Goal: Book appointment/travel/reservation

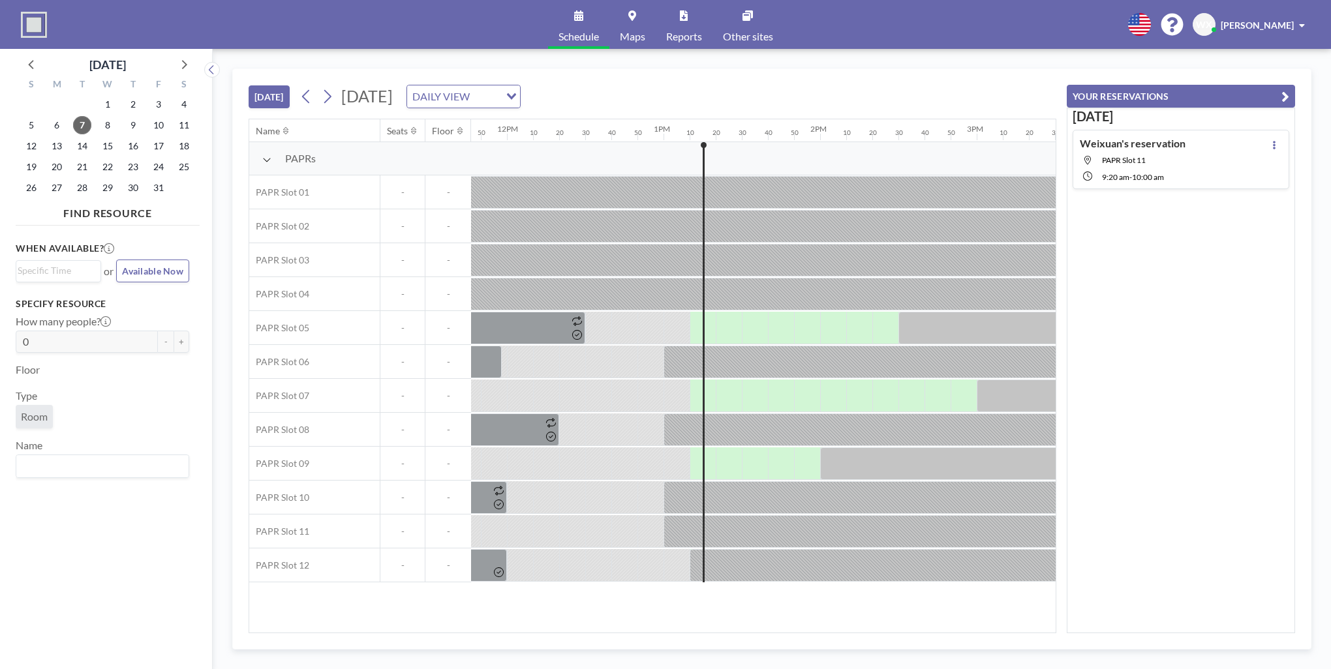
scroll to position [0, 2035]
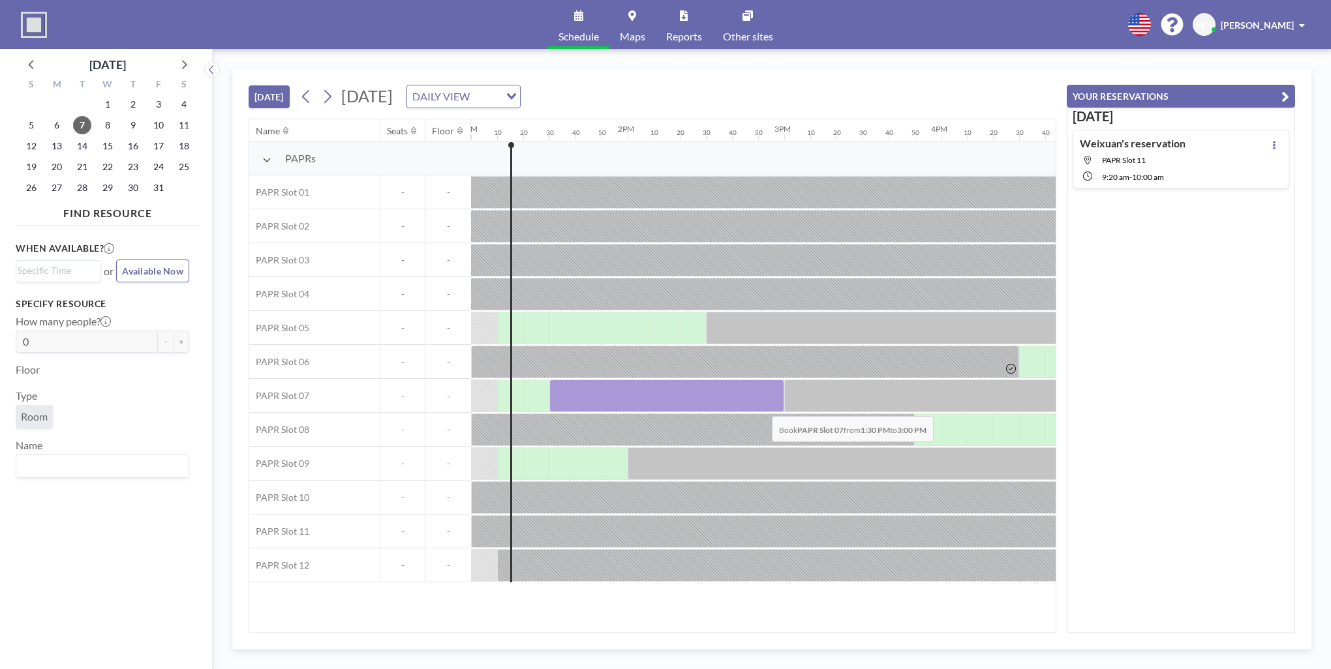
drag, startPoint x: 567, startPoint y: 399, endPoint x: 761, endPoint y: 406, distance: 194.6
click at [761, 406] on div at bounding box center [666, 396] width 235 height 33
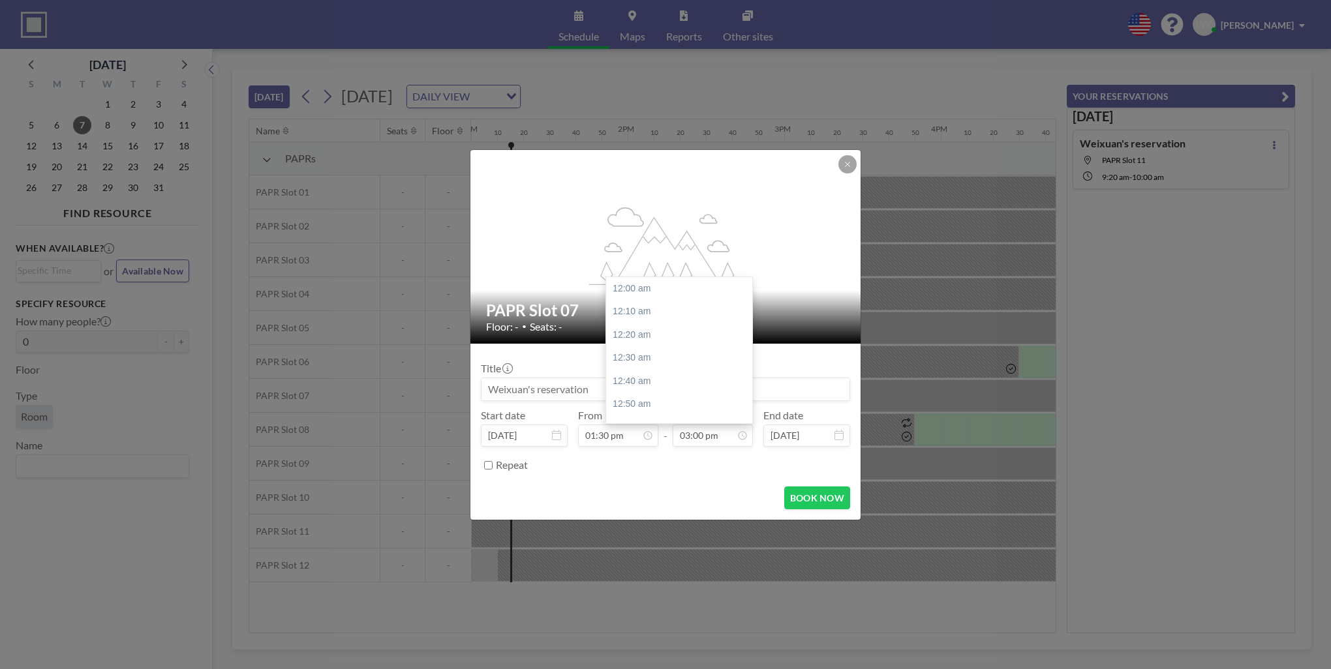
scroll to position [2090, 0]
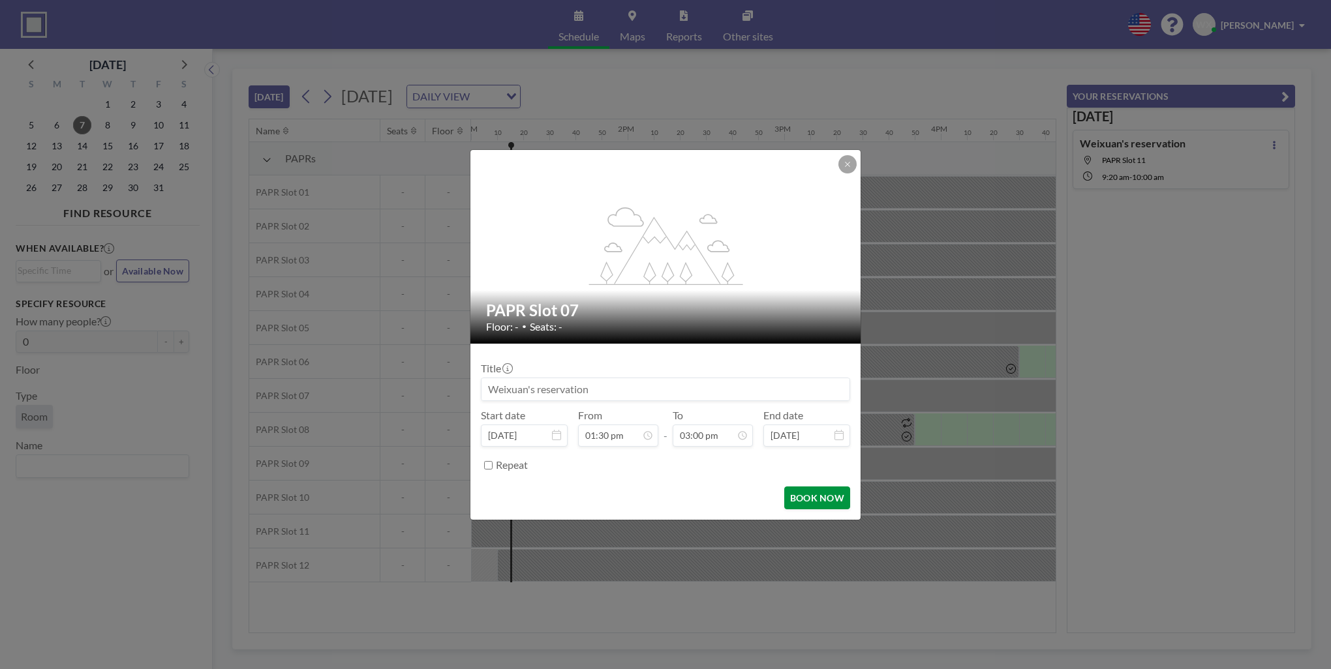
click at [800, 494] on button "BOOK NOW" at bounding box center [817, 498] width 66 height 23
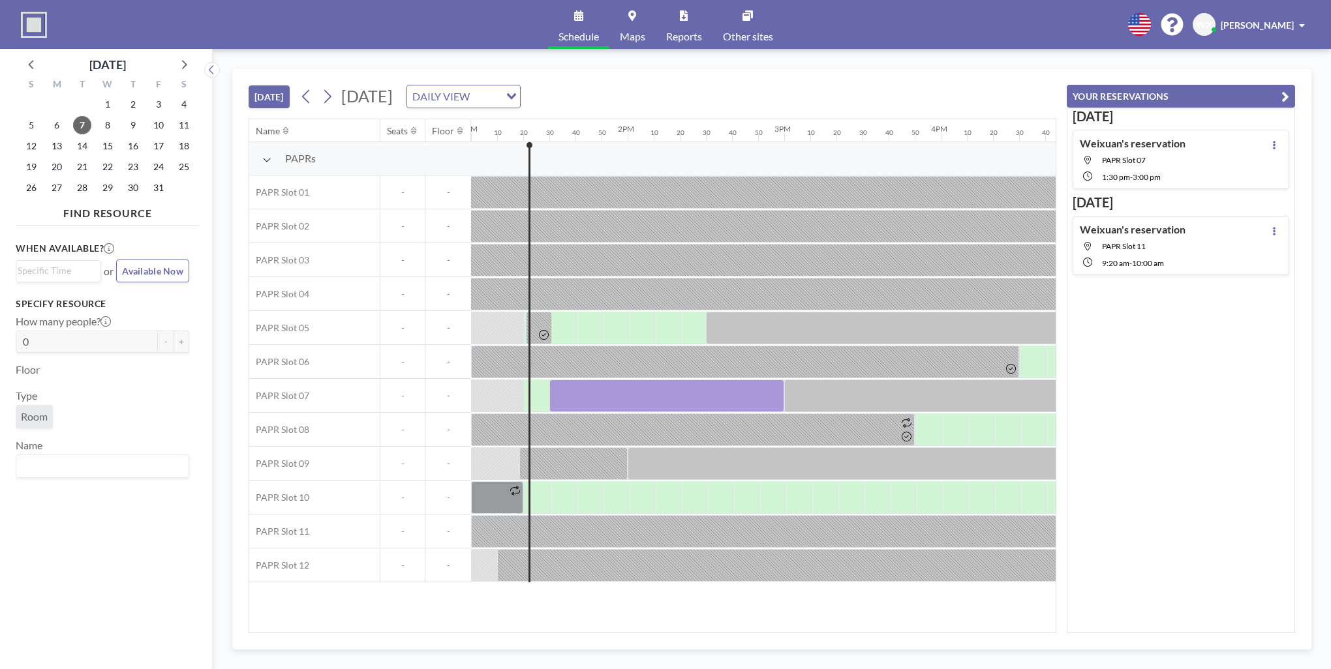
click at [268, 86] on button "[DATE]" at bounding box center [269, 96] width 41 height 23
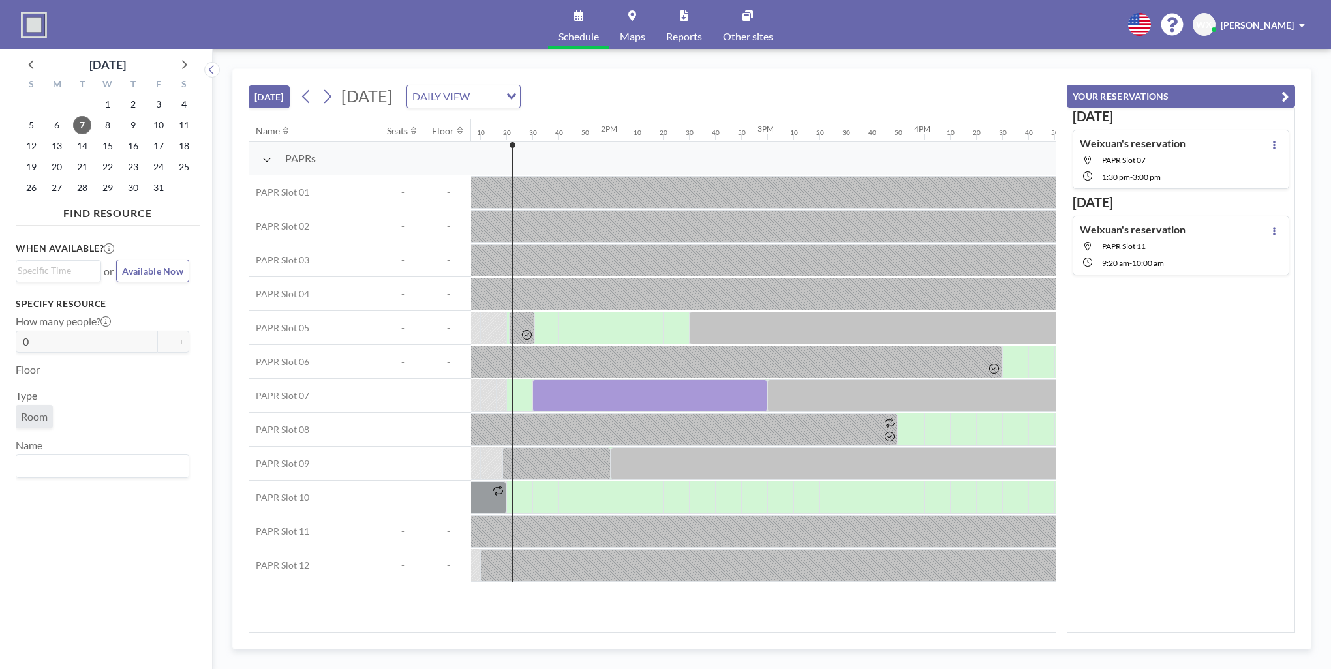
scroll to position [0, 2061]
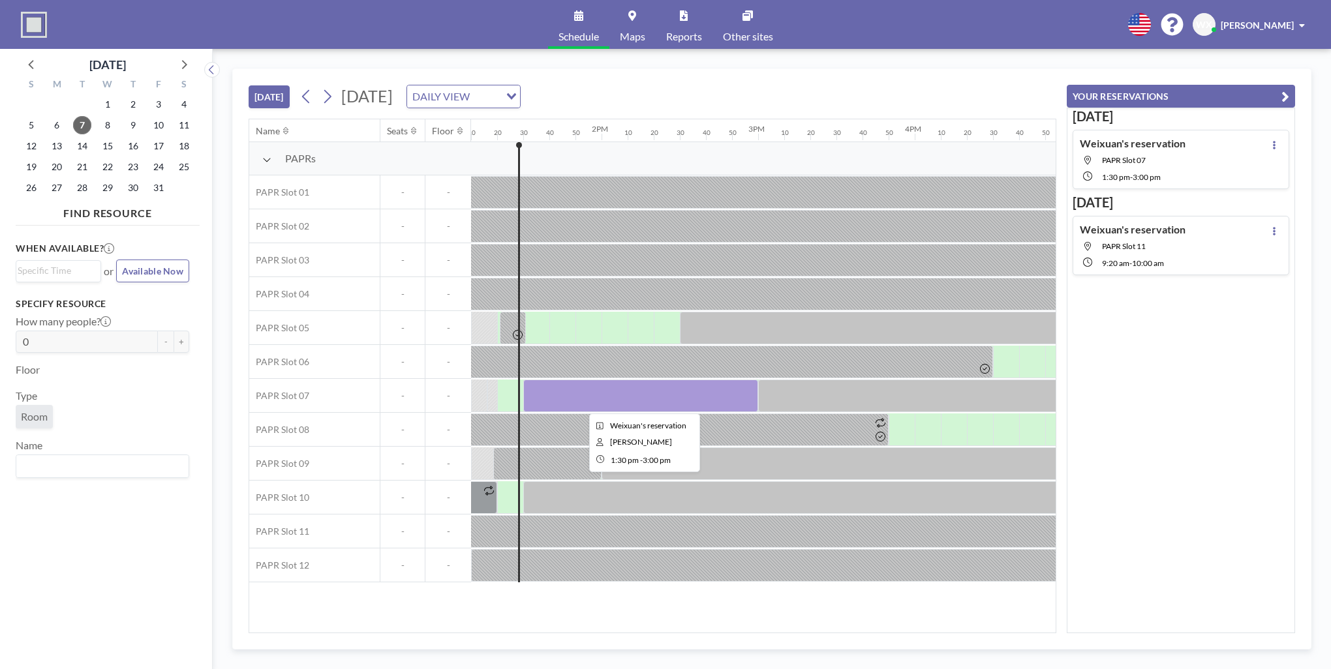
click at [595, 395] on div at bounding box center [640, 396] width 235 height 33
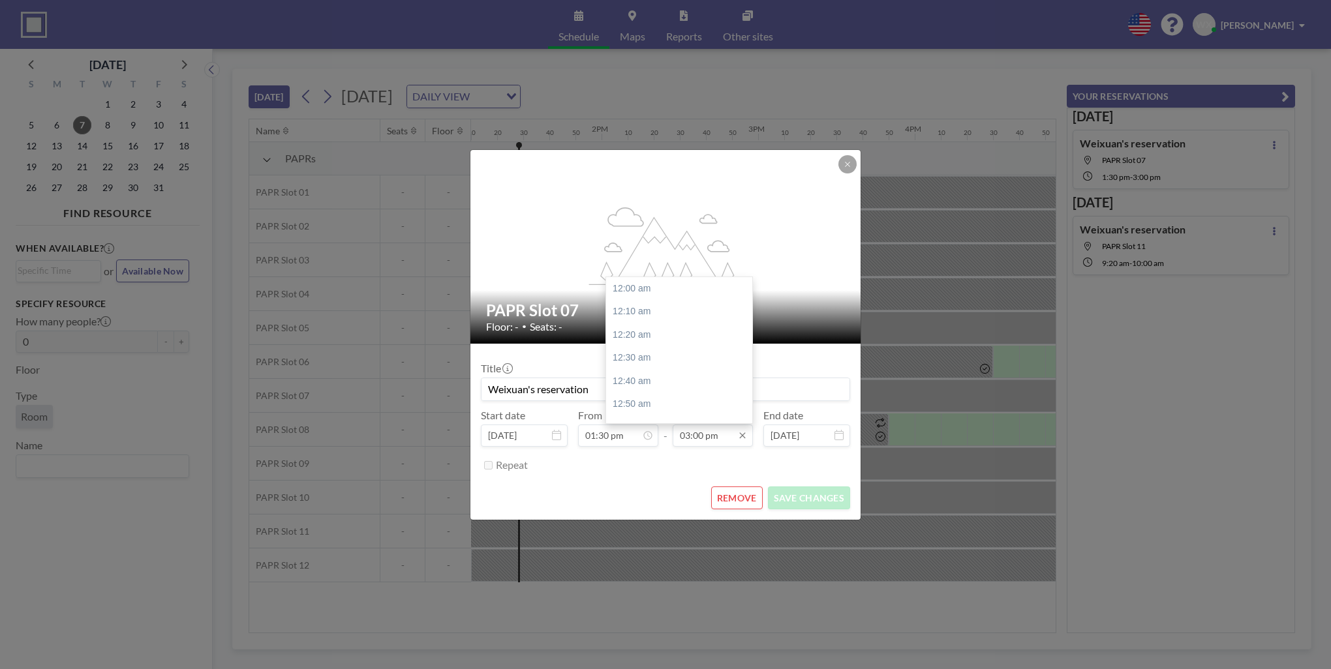
scroll to position [2090, 0]
click at [608, 333] on div "01:50 pm" at bounding box center [655, 335] width 153 height 23
type input "01:50 pm"
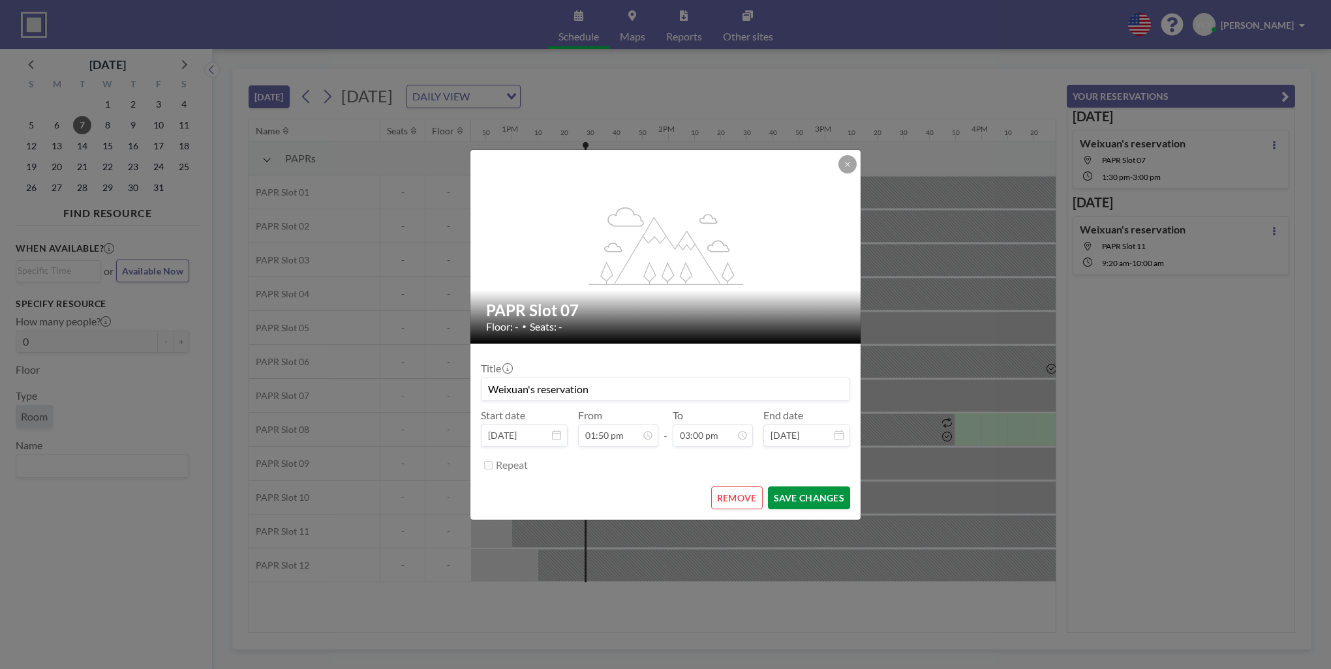
scroll to position [0, 2114]
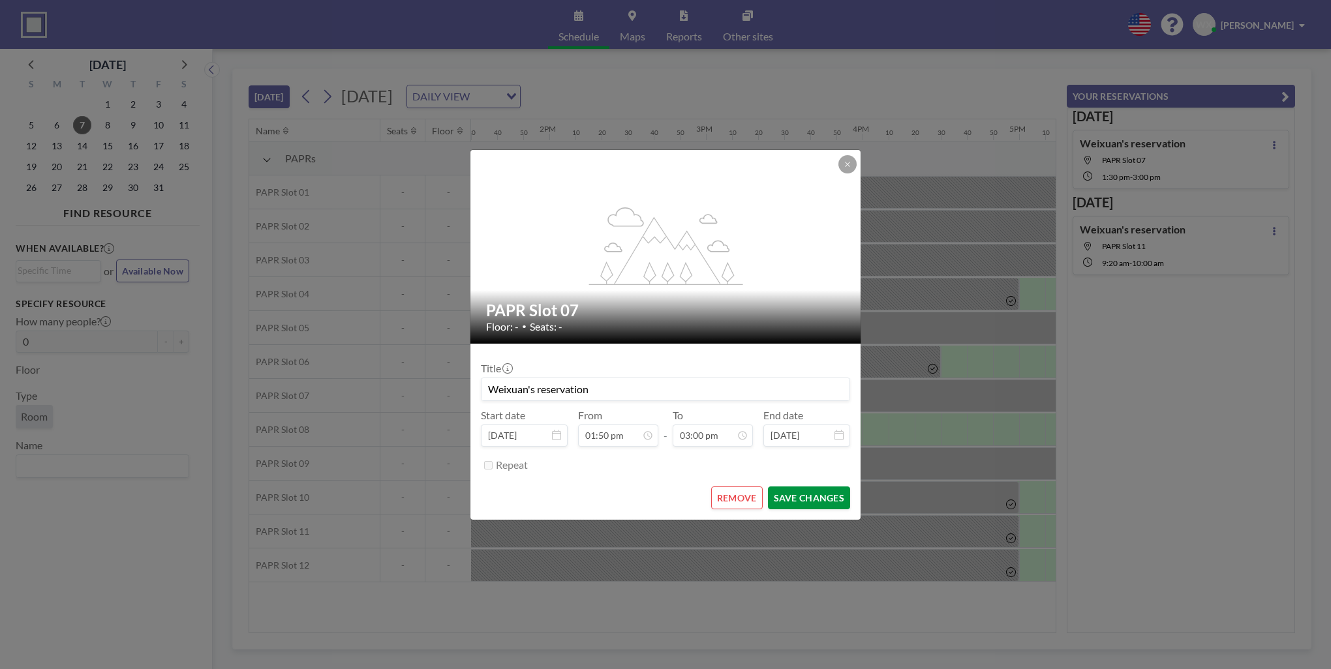
click at [806, 498] on button "SAVE CHANGES" at bounding box center [809, 498] width 82 height 23
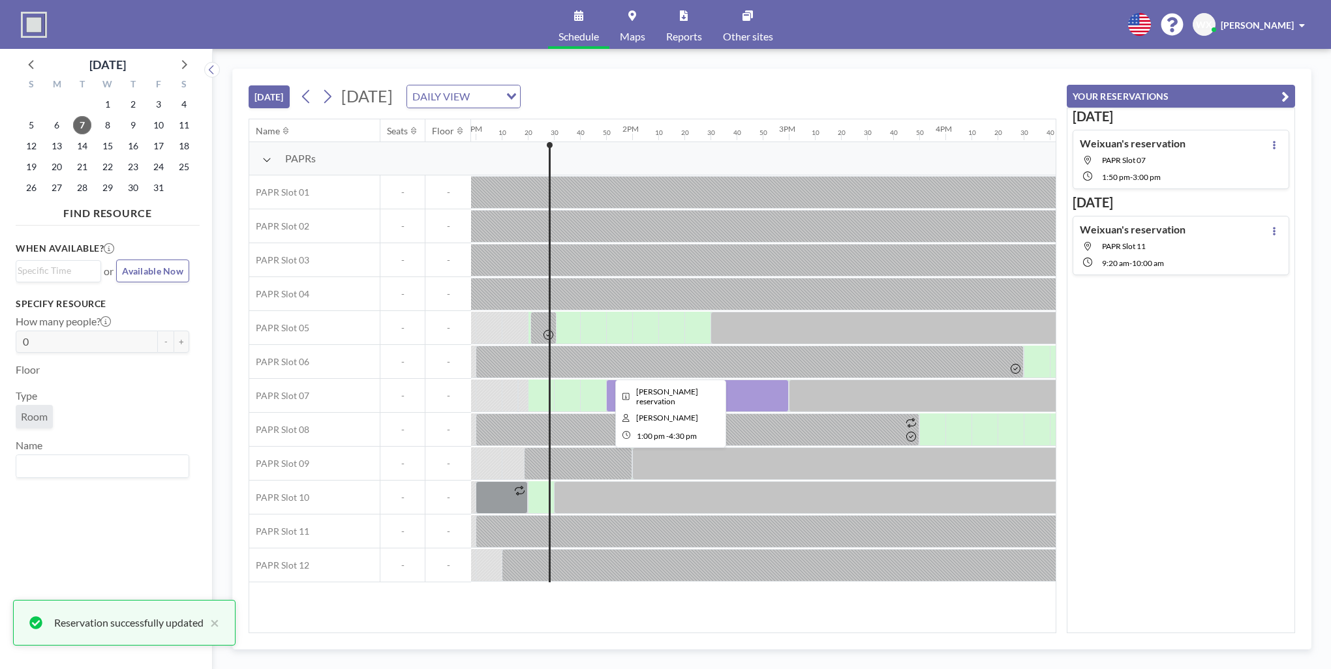
scroll to position [0, 2030]
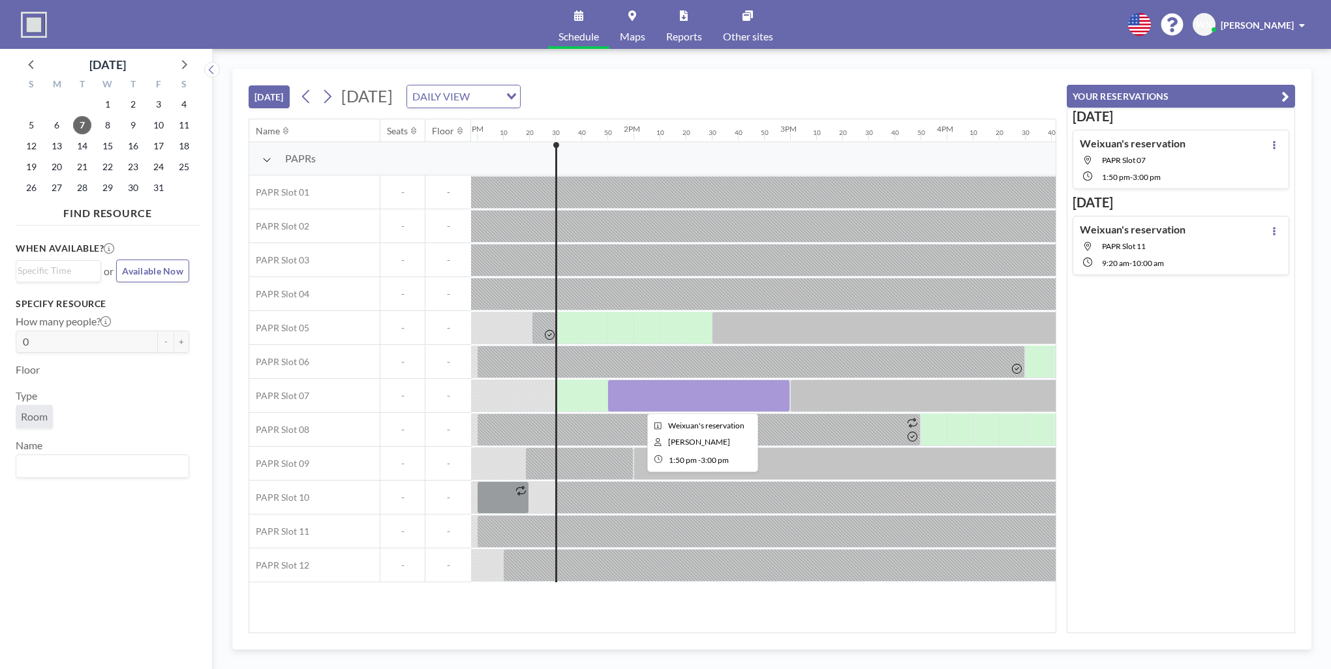
click at [635, 393] on div at bounding box center [698, 396] width 183 height 33
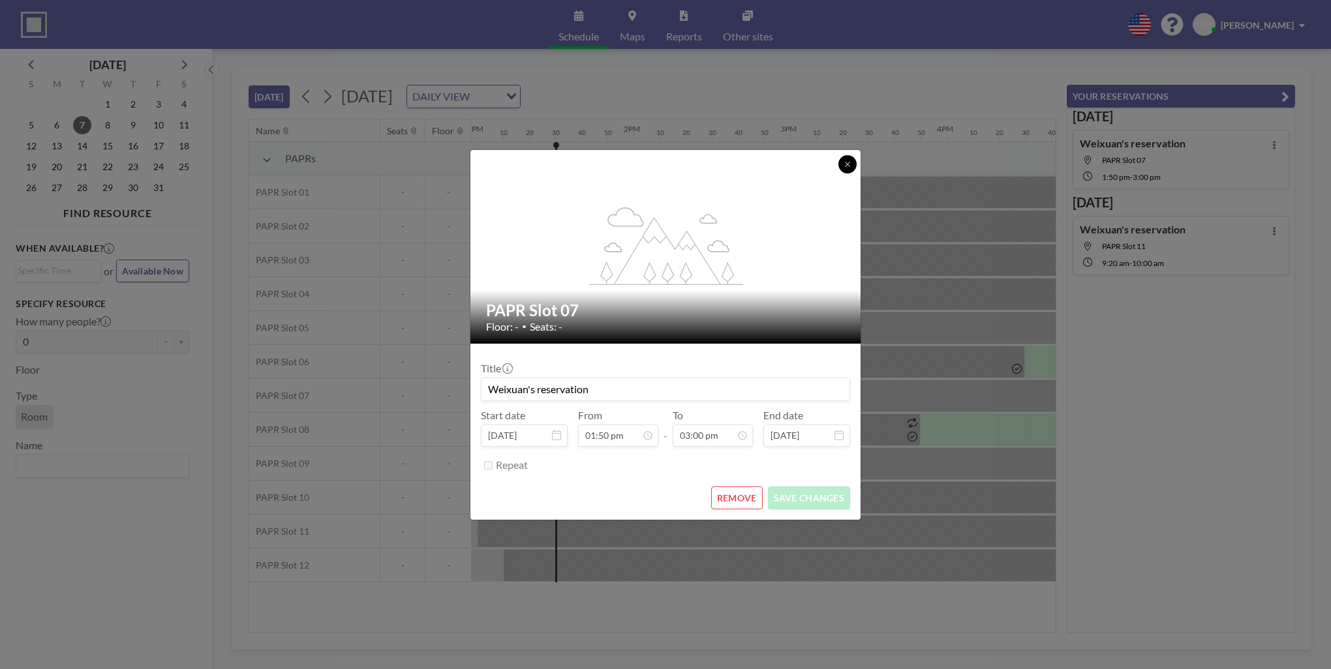
click at [848, 160] on icon at bounding box center [848, 164] width 8 height 8
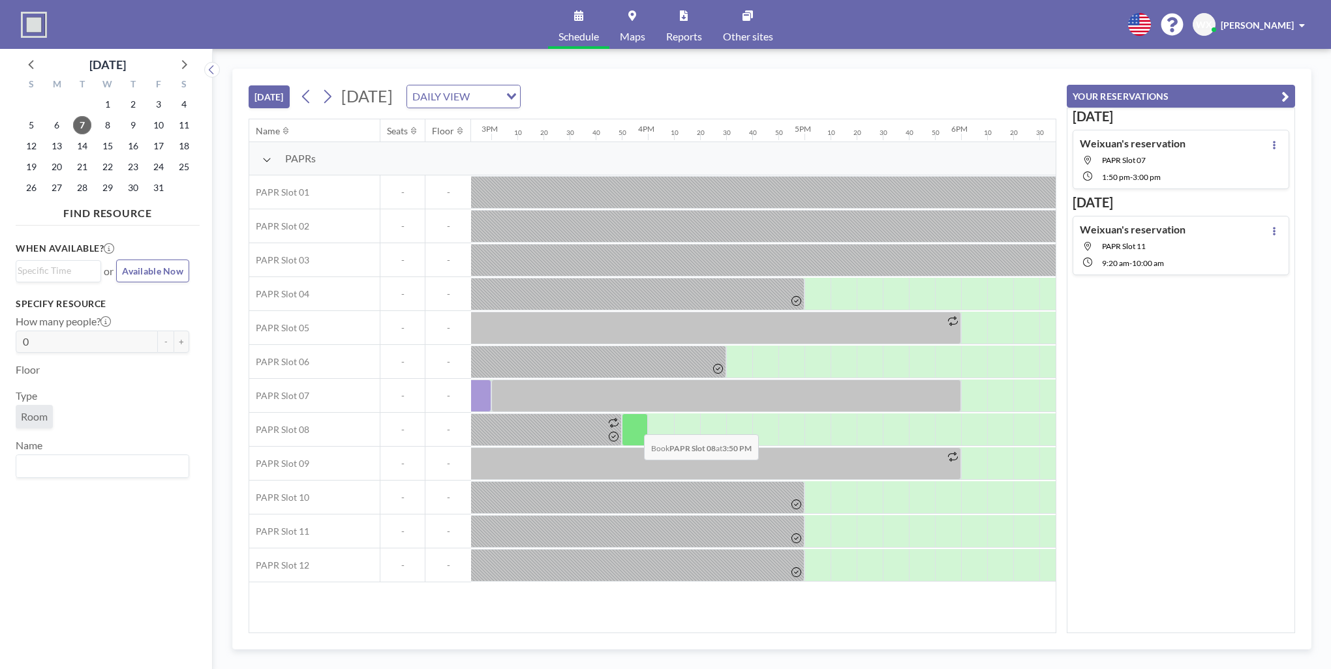
scroll to position [0, 2328]
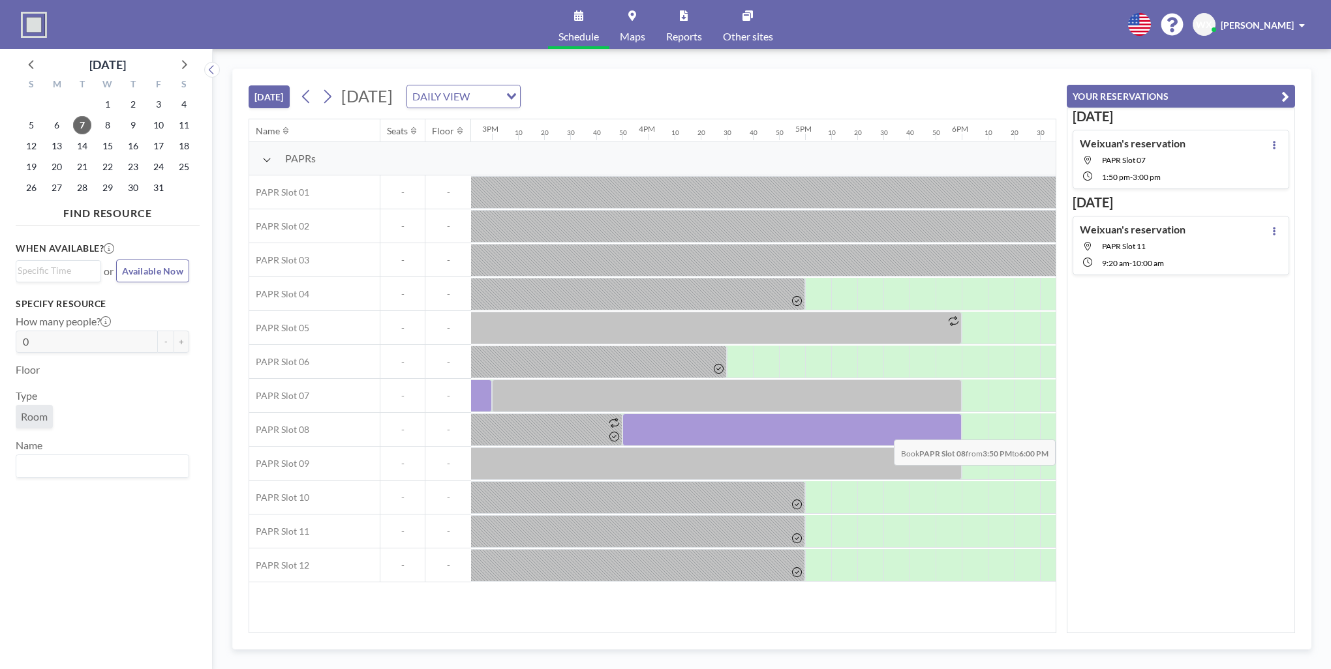
drag, startPoint x: 633, startPoint y: 425, endPoint x: 952, endPoint y: 430, distance: 319.0
click at [952, 430] on div at bounding box center [791, 430] width 339 height 33
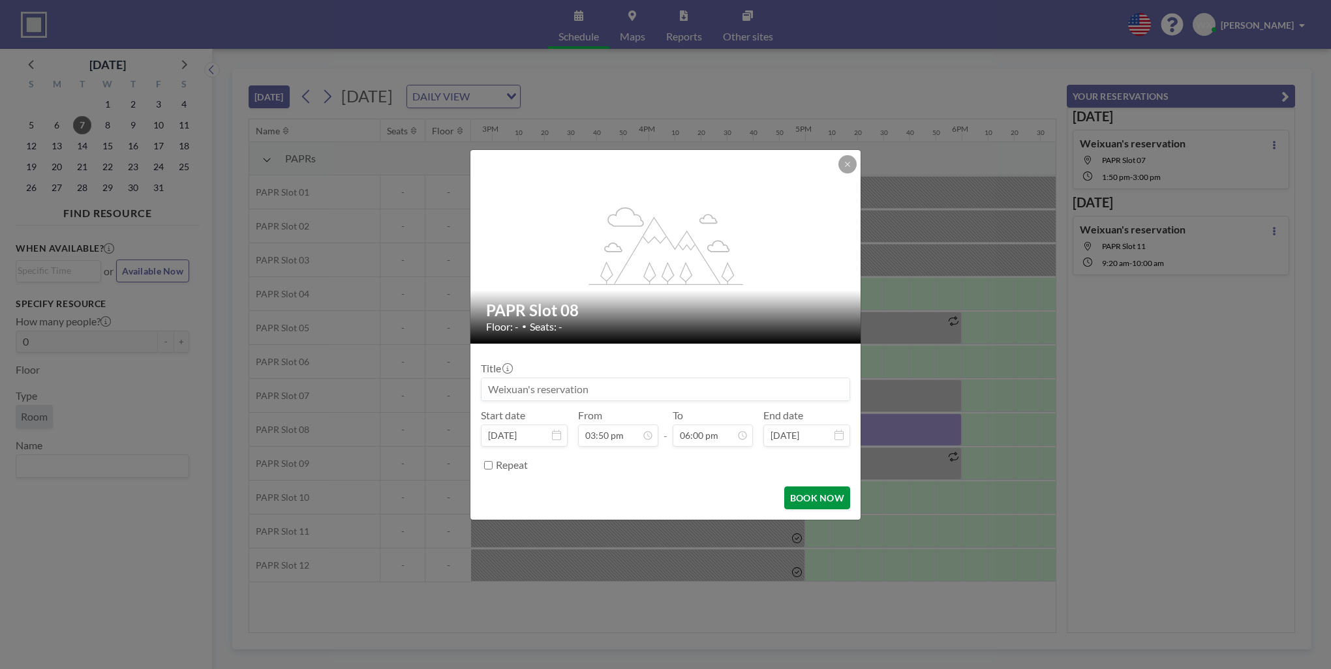
click at [819, 498] on button "BOOK NOW" at bounding box center [817, 498] width 66 height 23
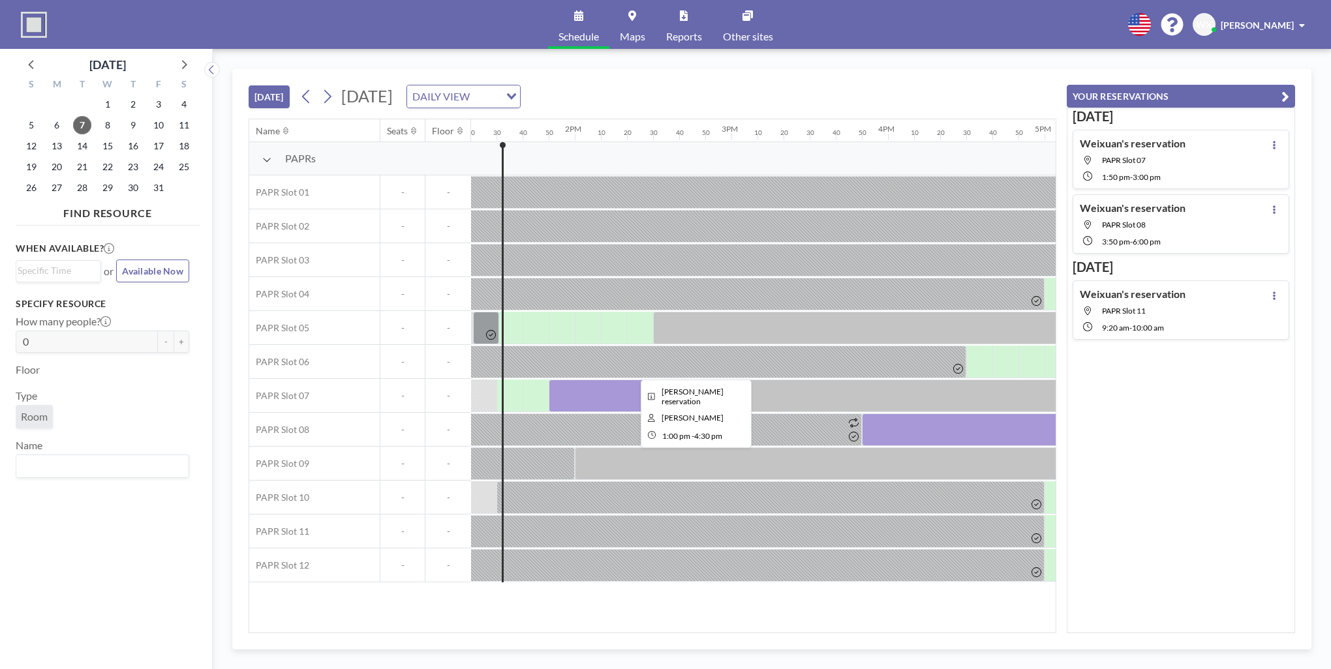
scroll to position [0, 2083]
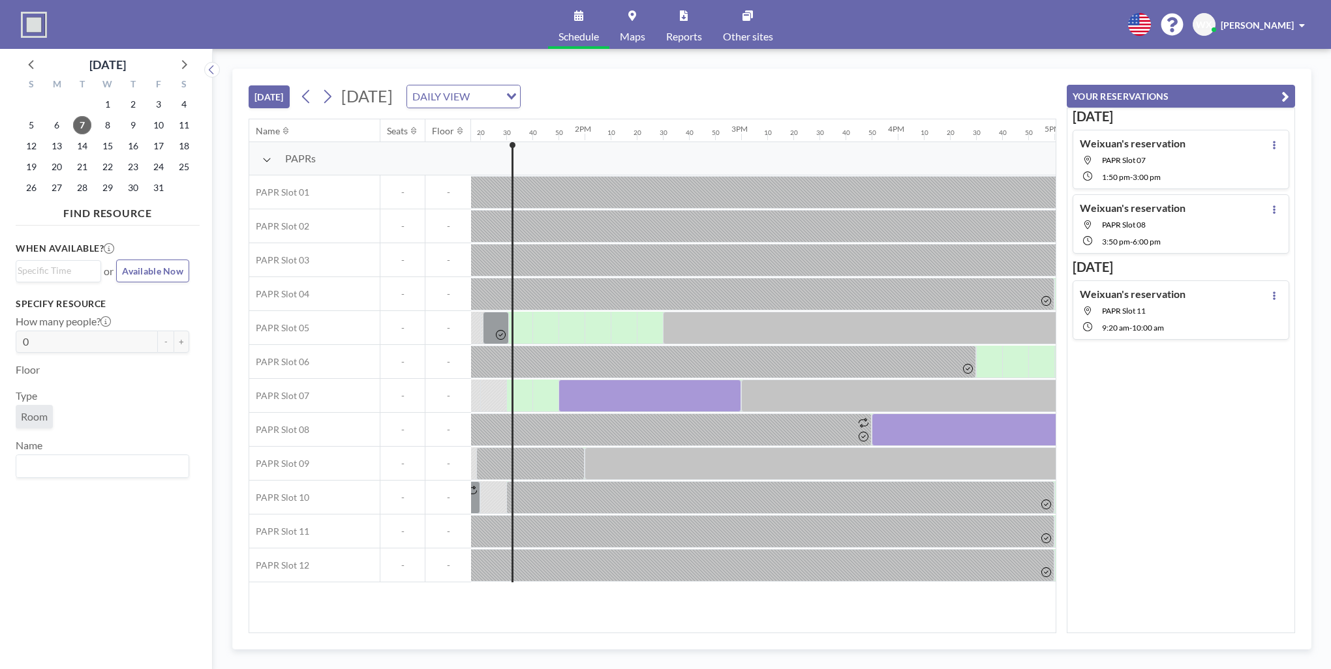
scroll to position [0, 2088]
